Goal: Navigation & Orientation: Find specific page/section

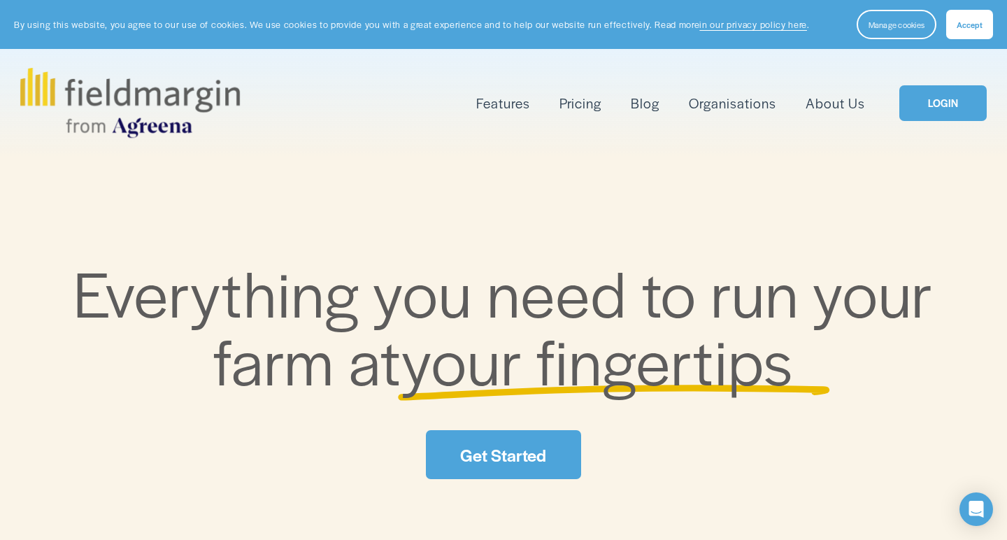
click at [932, 106] on link "LOGIN" at bounding box center [942, 103] width 87 height 36
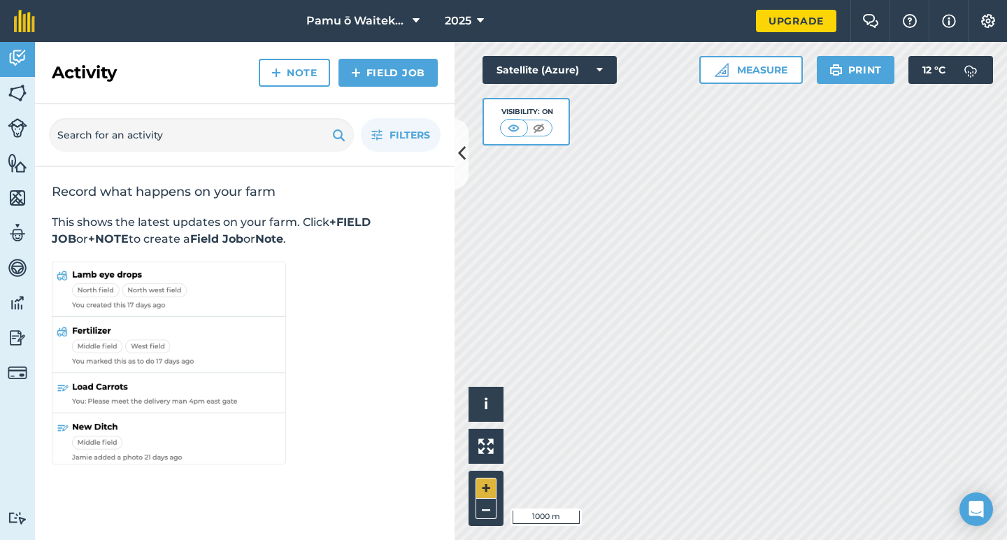
click at [482, 487] on button "+" at bounding box center [485, 487] width 21 height 21
click at [484, 489] on button "+" at bounding box center [485, 487] width 21 height 21
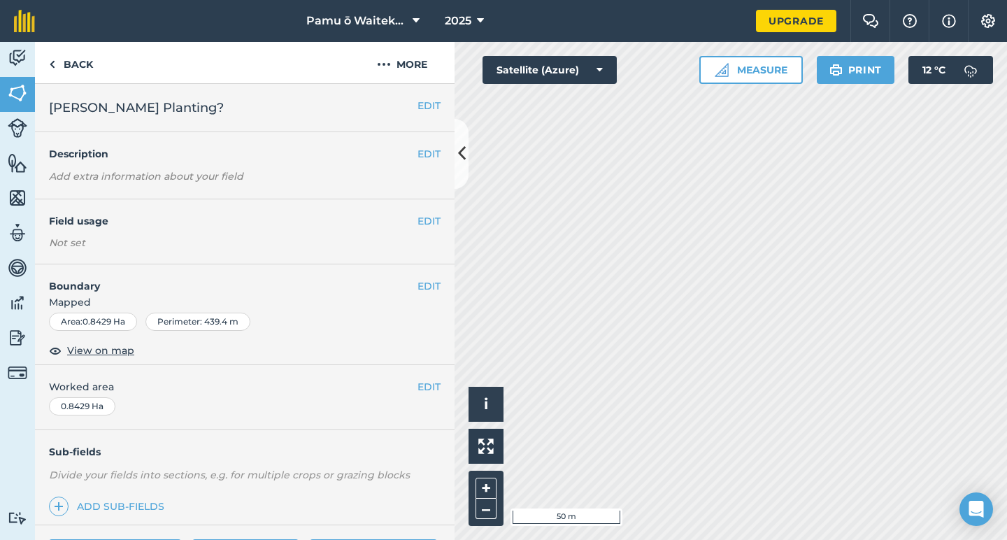
click at [424, 197] on div "Activity Fields Livestock Features Maps Team Vehicles Data Reporting Billing Tu…" at bounding box center [503, 291] width 1007 height 498
click at [484, 511] on button "–" at bounding box center [485, 508] width 21 height 20
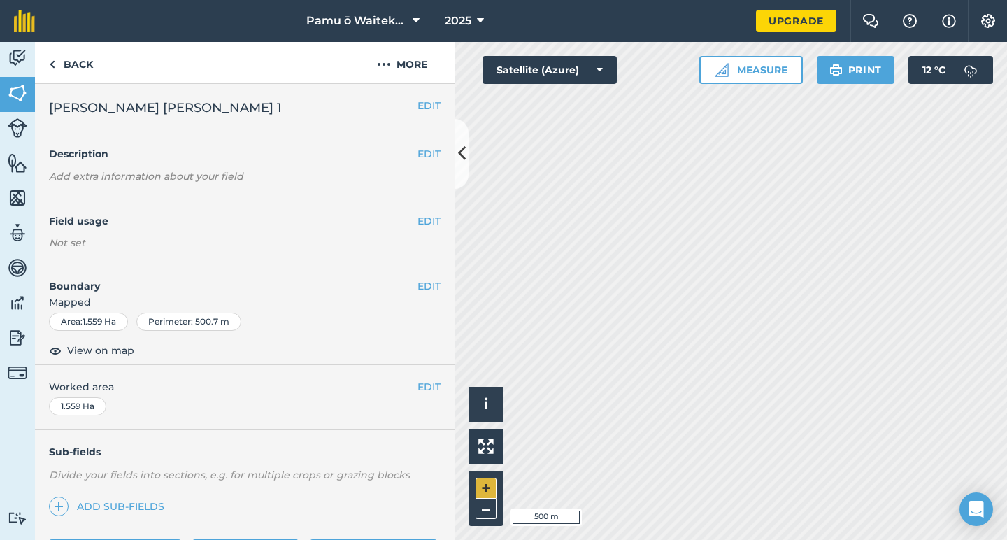
click at [485, 487] on button "+" at bounding box center [485, 487] width 21 height 21
click at [486, 489] on button "+" at bounding box center [485, 487] width 21 height 21
click at [482, 486] on button "+" at bounding box center [485, 487] width 21 height 21
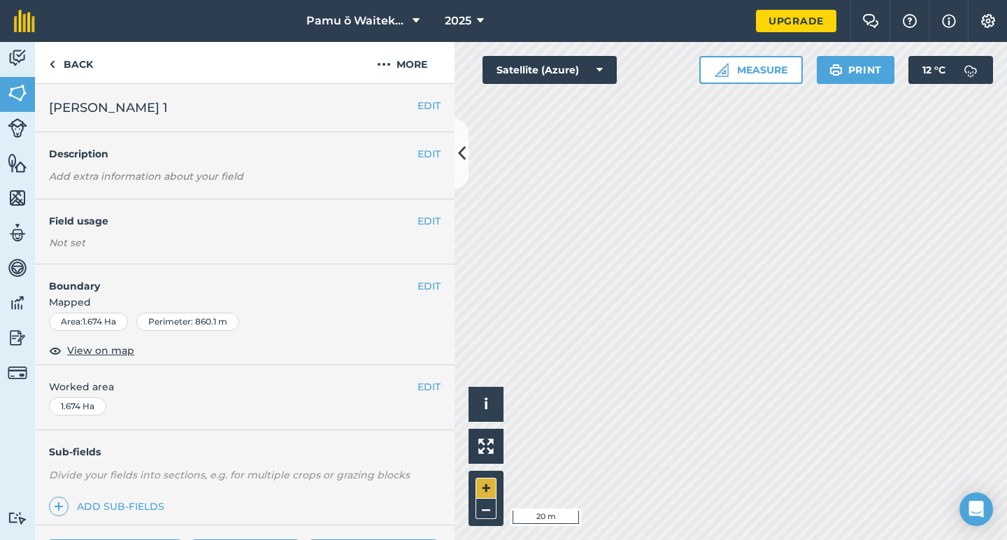
click at [482, 486] on button "+" at bounding box center [485, 487] width 21 height 21
click at [486, 507] on button "–" at bounding box center [485, 508] width 21 height 20
click at [482, 484] on button "+" at bounding box center [485, 487] width 21 height 21
click at [487, 487] on button "+" at bounding box center [485, 487] width 21 height 21
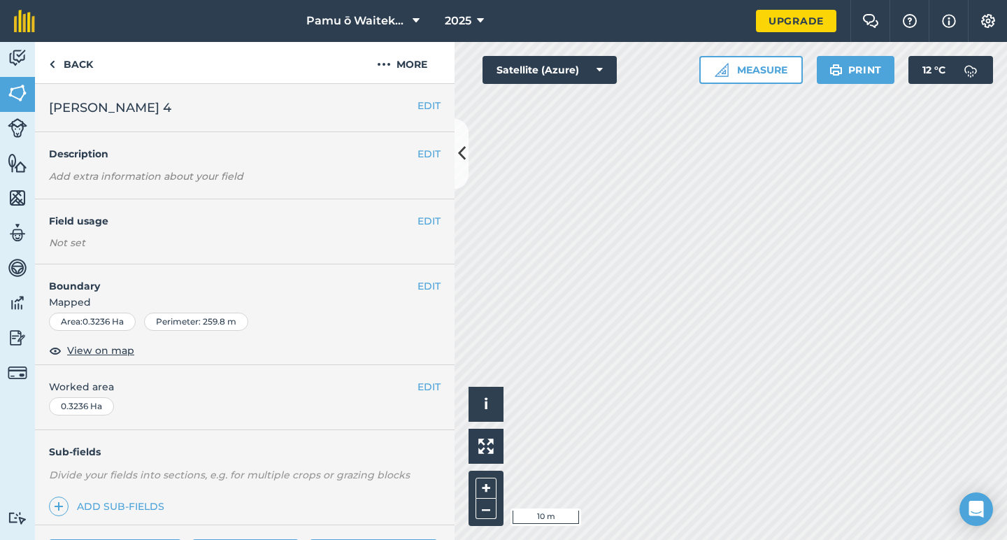
click at [402, 385] on div "Activity Fields Livestock Features Maps Team Vehicles Data Reporting Billing Tu…" at bounding box center [503, 291] width 1007 height 498
click at [484, 504] on button "–" at bounding box center [485, 508] width 21 height 20
click at [484, 484] on button "+" at bounding box center [485, 487] width 21 height 21
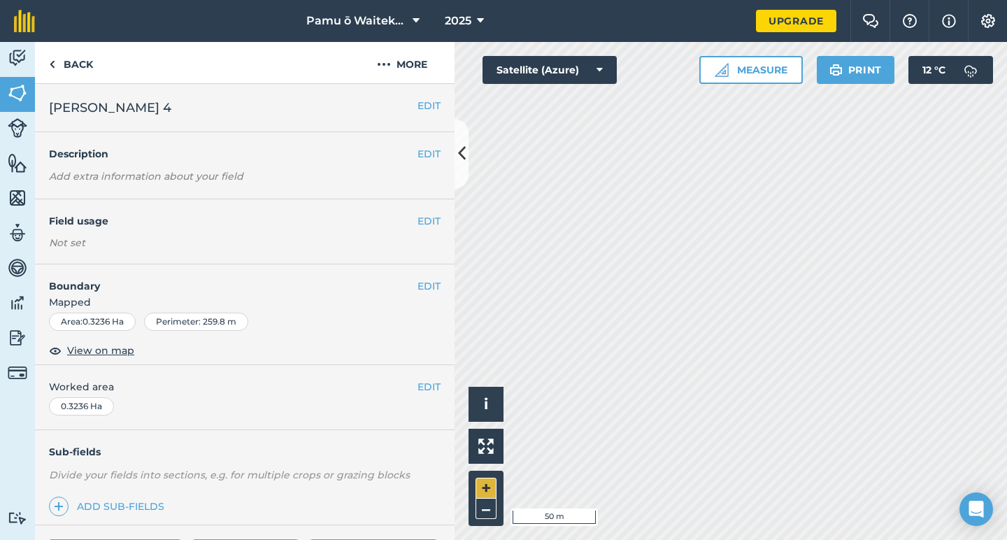
click at [484, 484] on button "+" at bounding box center [485, 487] width 21 height 21
click at [482, 507] on button "–" at bounding box center [485, 508] width 21 height 20
click at [486, 487] on button "+" at bounding box center [485, 487] width 21 height 21
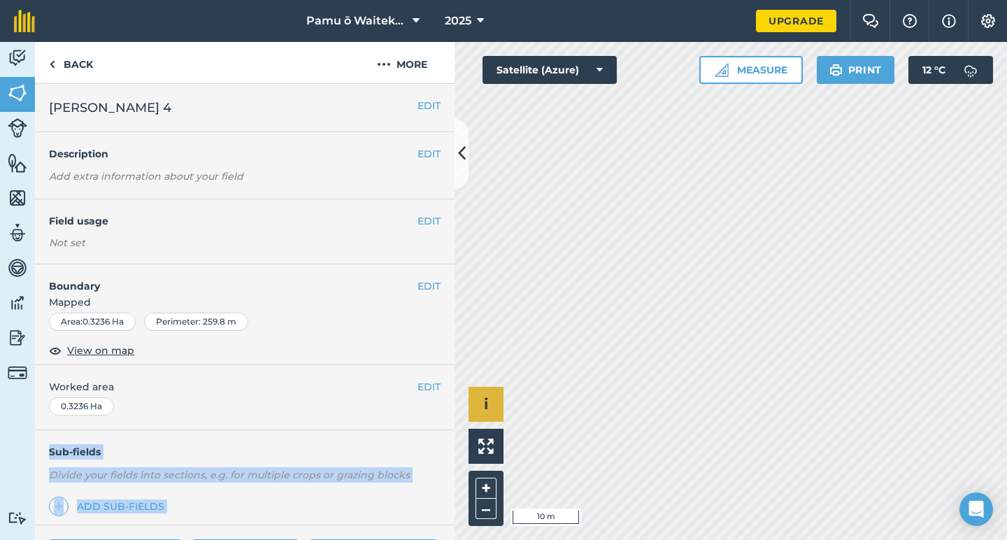
click at [652, 340] on div "Activity Fields Livestock Features Maps Team Vehicles Data Reporting Billing Tu…" at bounding box center [503, 291] width 1007 height 498
